Goal: Information Seeking & Learning: Learn about a topic

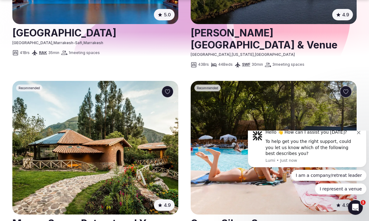
scroll to position [351, 0]
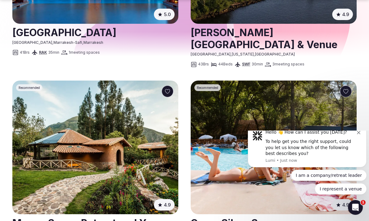
click at [358, 134] on icon "Dismiss notification" at bounding box center [358, 132] width 3 height 3
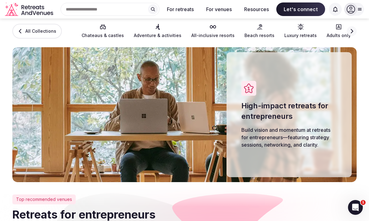
scroll to position [0, 0]
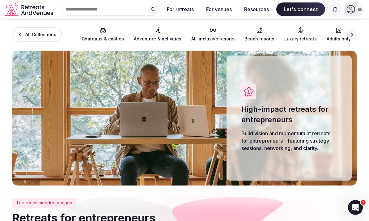
click at [183, 9] on button "For retreats" at bounding box center [180, 9] width 37 height 14
click at [186, 11] on button "For retreats" at bounding box center [180, 9] width 37 height 14
click at [355, 36] on button "Next slide" at bounding box center [352, 35] width 10 height 10
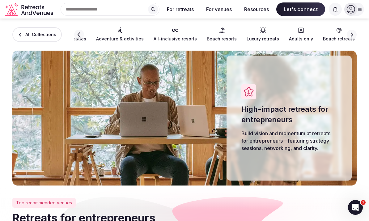
click at [354, 36] on icon "button" at bounding box center [351, 34] width 5 height 5
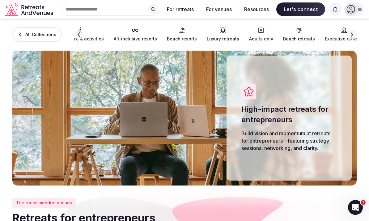
click at [355, 35] on button "Next slide" at bounding box center [352, 35] width 10 height 10
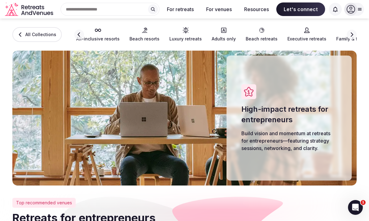
click at [356, 36] on button "Next slide" at bounding box center [352, 35] width 10 height 10
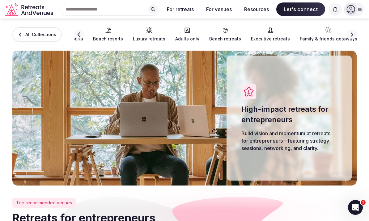
click at [356, 33] on button "Next slide" at bounding box center [352, 35] width 10 height 10
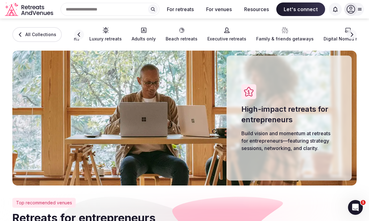
click at [356, 33] on button "Next slide" at bounding box center [352, 35] width 10 height 10
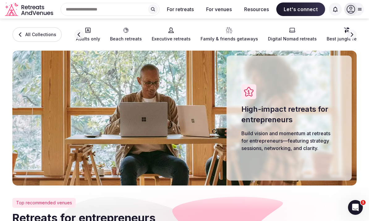
click at [158, 37] on span "Executive retreats" at bounding box center [171, 39] width 39 height 6
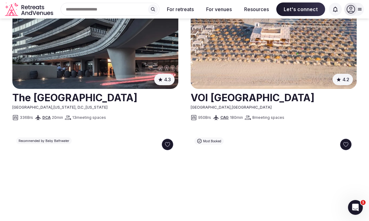
scroll to position [475, 0]
